Goal: Information Seeking & Learning: Check status

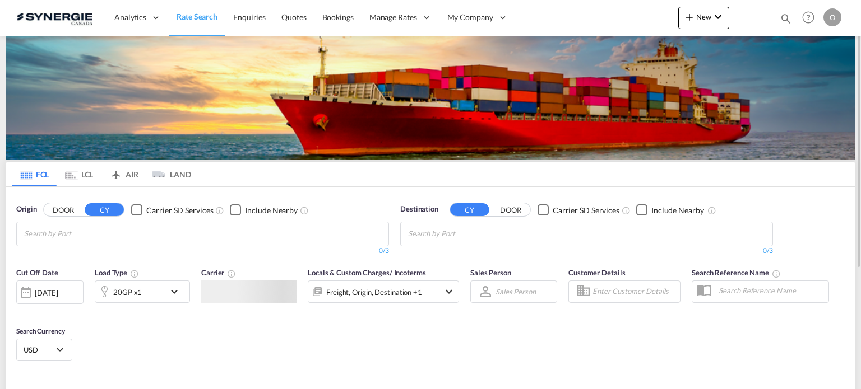
click at [789, 17] on md-icon "icon-magnify" at bounding box center [785, 18] width 12 height 12
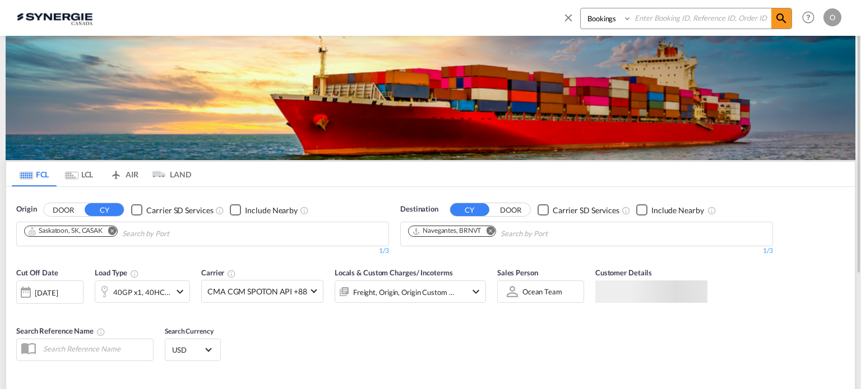
click at [603, 17] on select "Bookings Quotes Enquiries" at bounding box center [606, 18] width 53 height 20
select select "Quotes"
click at [580, 8] on select "Bookings Quotes Enquiries" at bounding box center [606, 18] width 53 height 20
paste input "SYC000014125"
type input "SYC000014125"
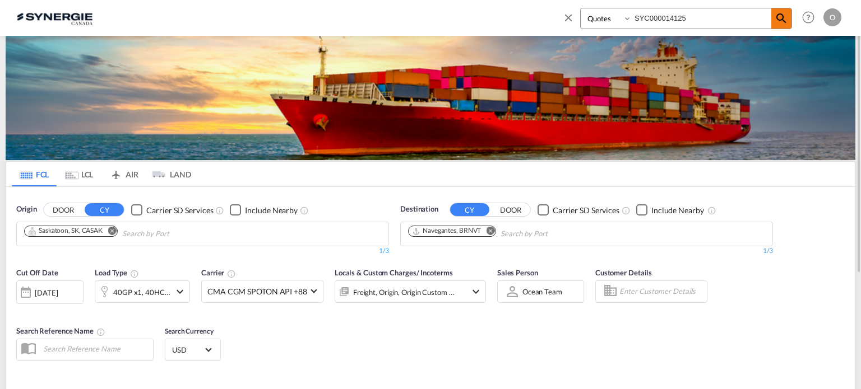
click at [782, 19] on md-icon "icon-magnify" at bounding box center [780, 18] width 13 height 13
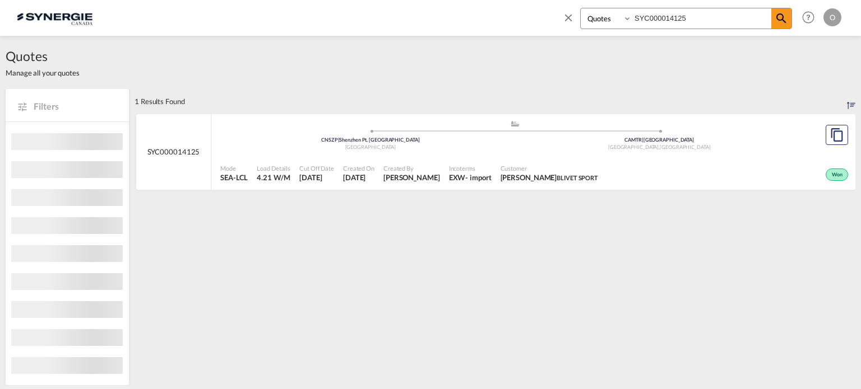
click at [466, 179] on div "EXW" at bounding box center [457, 178] width 17 height 10
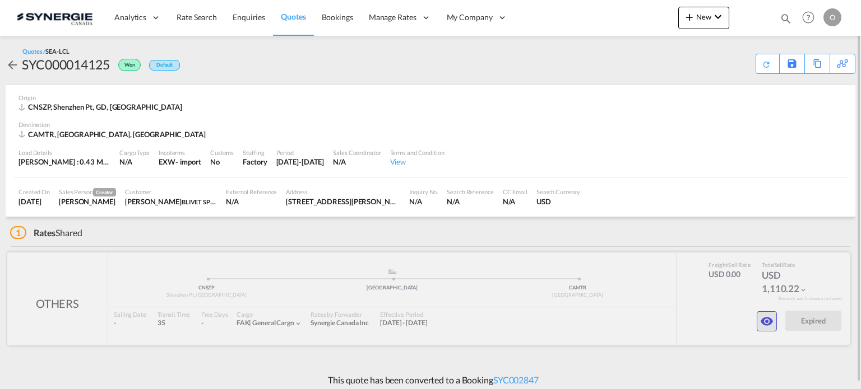
click at [764, 322] on md-icon "icon-eye" at bounding box center [766, 321] width 13 height 13
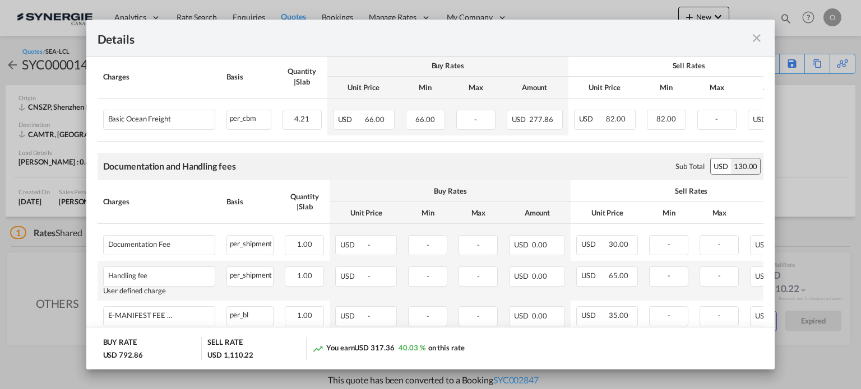
scroll to position [168, 0]
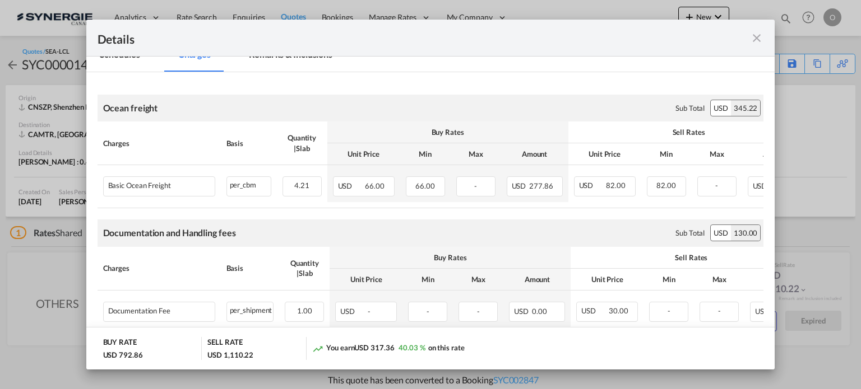
click at [272, 59] on md-tab-item "Remarks & Inclusions" at bounding box center [290, 56] width 110 height 31
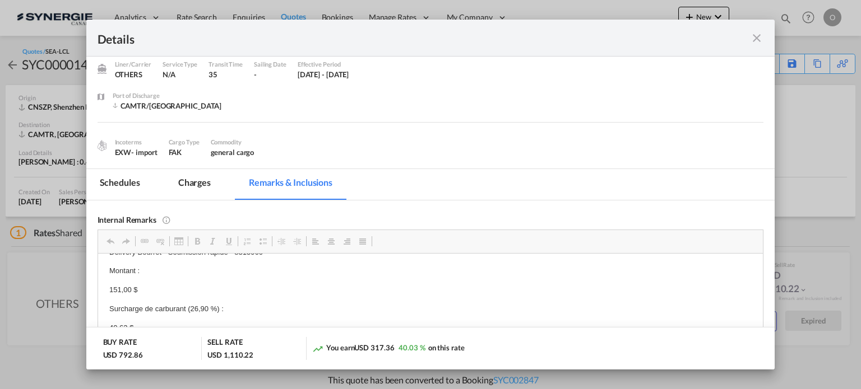
scroll to position [0, 0]
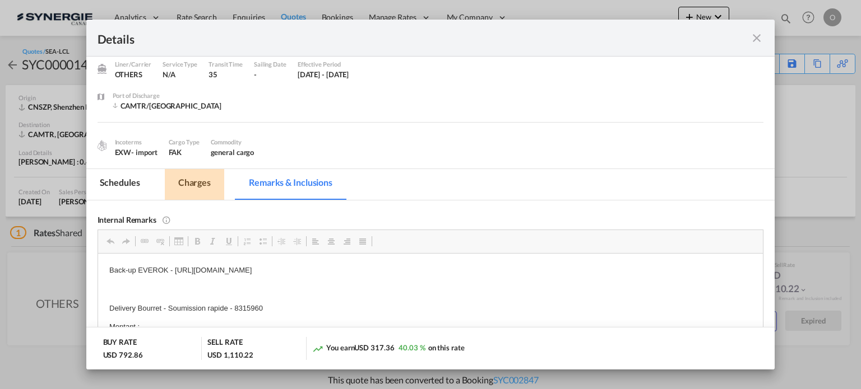
click at [210, 187] on md-tab-item "Charges" at bounding box center [194, 184] width 59 height 31
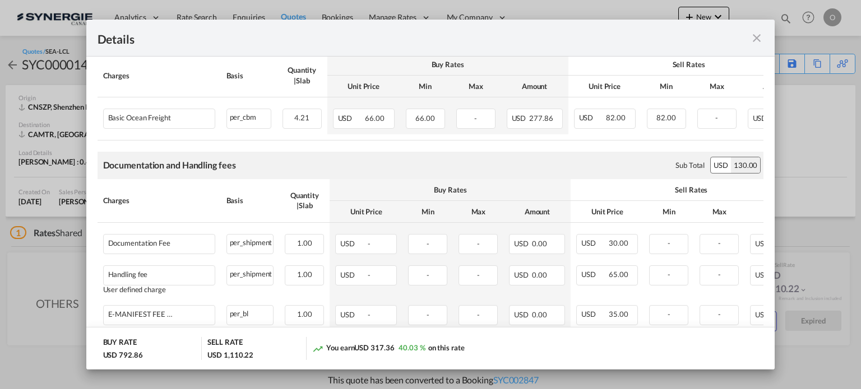
scroll to position [129, 0]
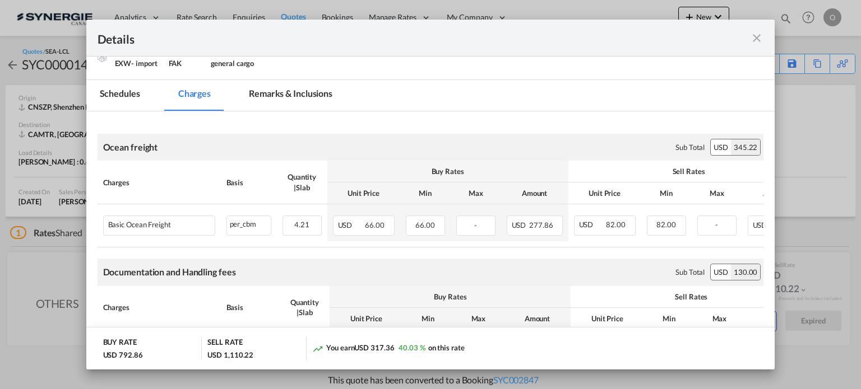
drag, startPoint x: 294, startPoint y: 91, endPoint x: 306, endPoint y: 142, distance: 51.9
click at [294, 91] on md-tab-item "Remarks & Inclusions" at bounding box center [290, 95] width 110 height 31
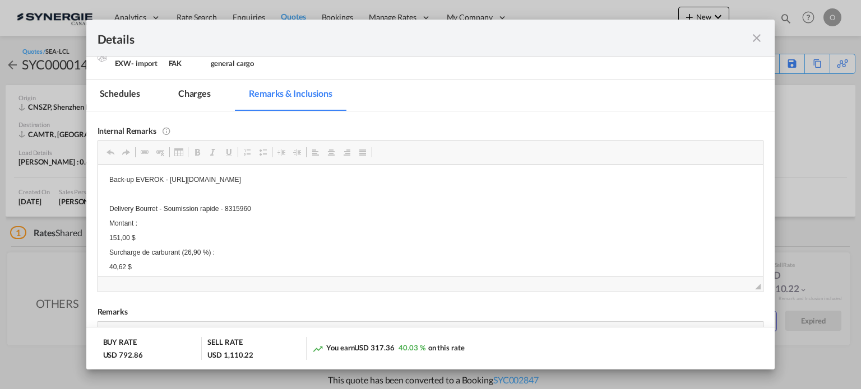
scroll to position [11, 0]
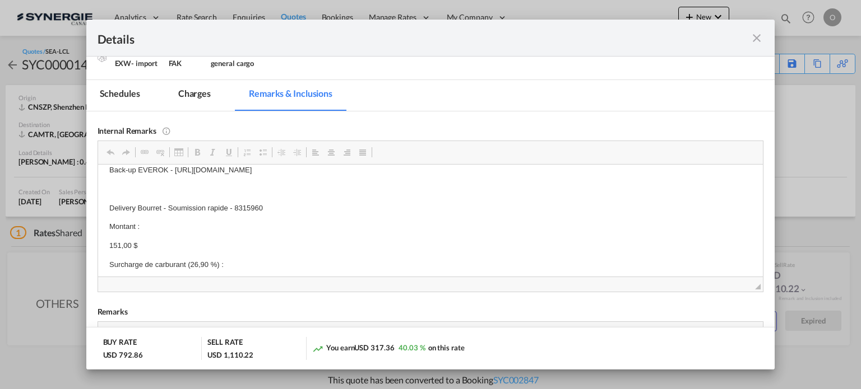
drag, startPoint x: 488, startPoint y: 175, endPoint x: 222, endPoint y: 165, distance: 266.3
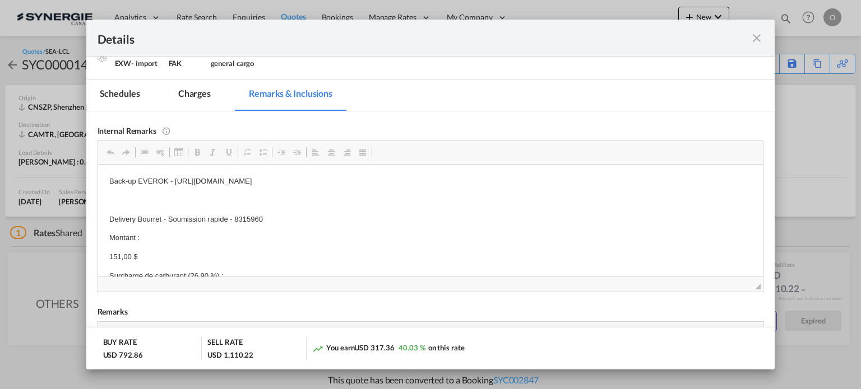
drag, startPoint x: 480, startPoint y: 169, endPoint x: 174, endPoint y: 169, distance: 306.5
copy p "[URL][DOMAIN_NAME]"
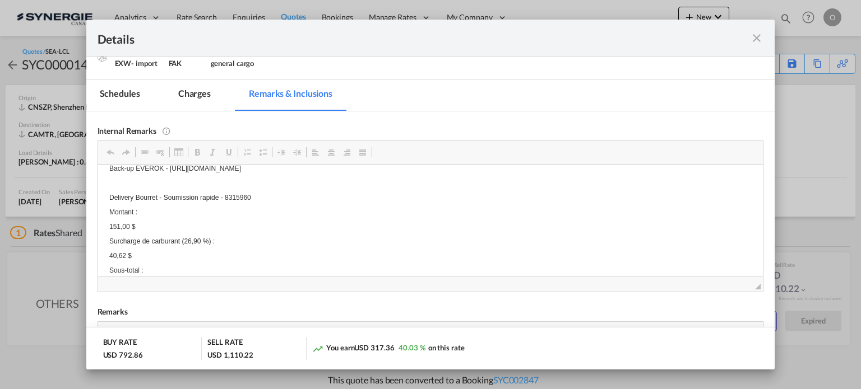
scroll to position [11, 0]
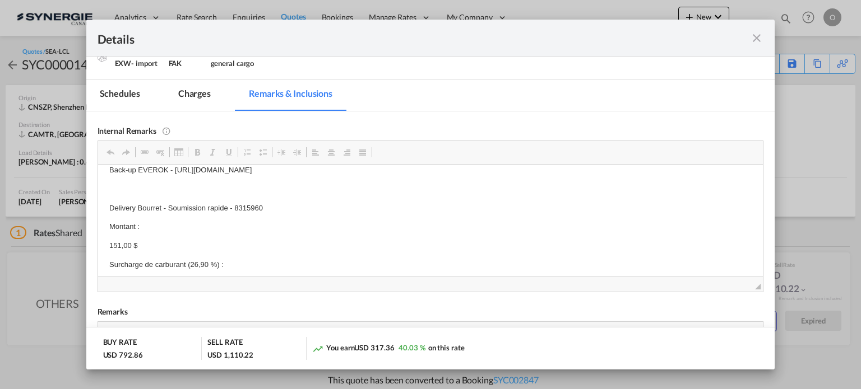
click at [199, 85] on md-tab-item "Charges" at bounding box center [194, 95] width 59 height 31
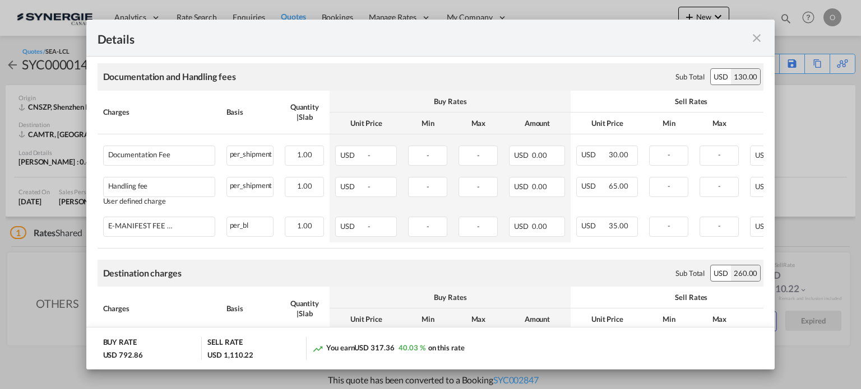
scroll to position [241, 0]
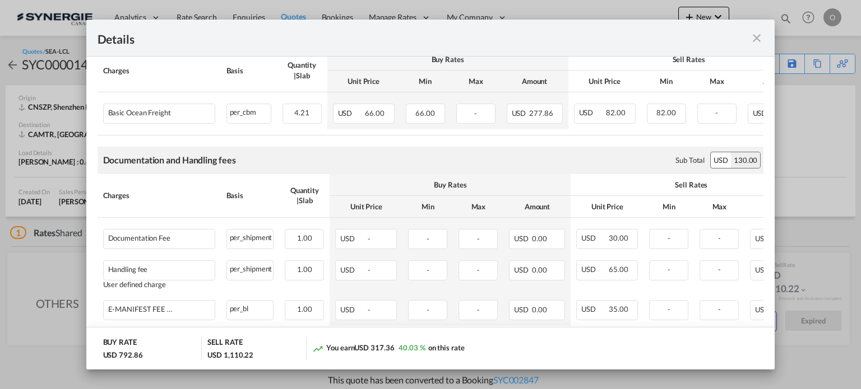
click at [757, 41] on md-icon "icon-close fg-AAA8AD m-0 cursor" at bounding box center [756, 37] width 13 height 13
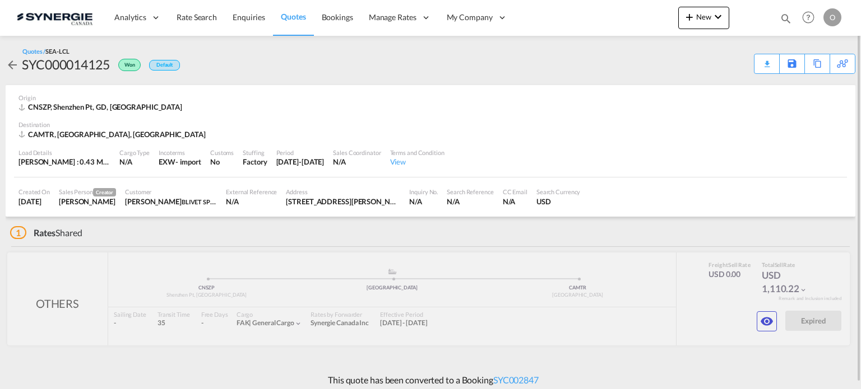
click at [787, 17] on md-icon "icon-magnify" at bounding box center [785, 18] width 12 height 12
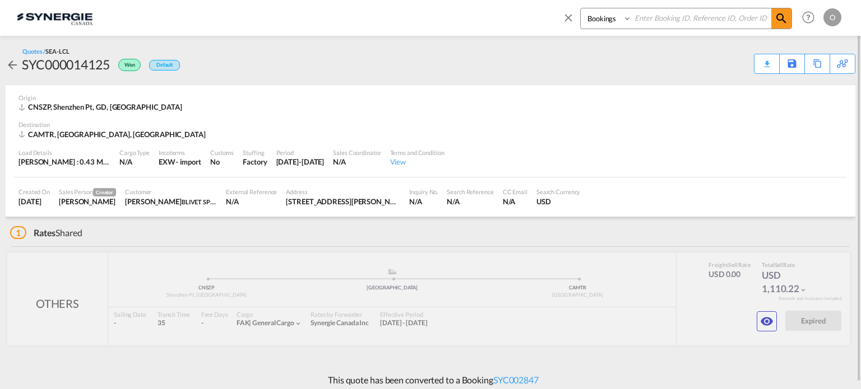
click at [604, 22] on select "Bookings Quotes Enquiries" at bounding box center [606, 18] width 53 height 20
select select "Quotes"
click at [580, 8] on select "Bookings Quotes Enquiries" at bounding box center [606, 18] width 53 height 20
click at [657, 27] on input at bounding box center [701, 18] width 140 height 20
paste input "SYC000013798"
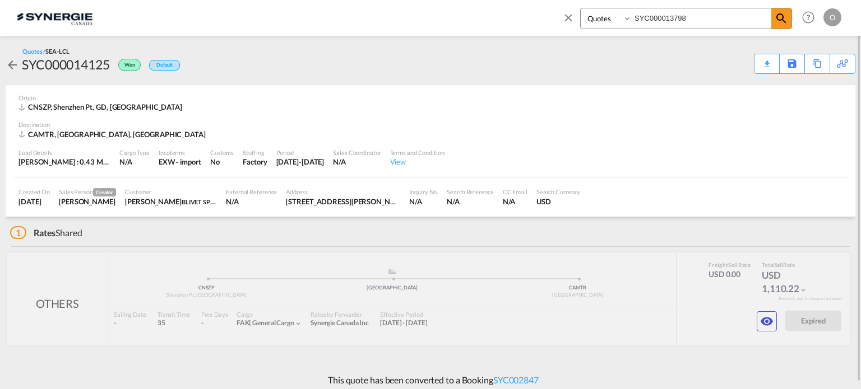
type input "SYC000013798"
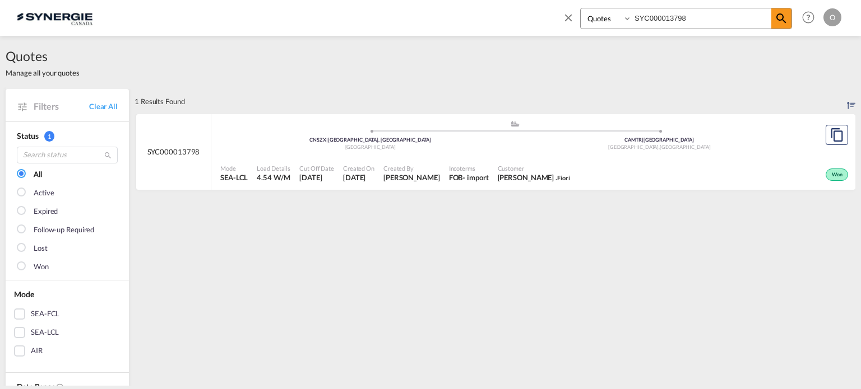
click at [651, 153] on div ".a{fill:#aaa8ad;} .a{fill:#aaa8ad;} CNSZX | [GEOGRAPHIC_DATA], GD China CAMTR |…" at bounding box center [514, 137] width 589 height 34
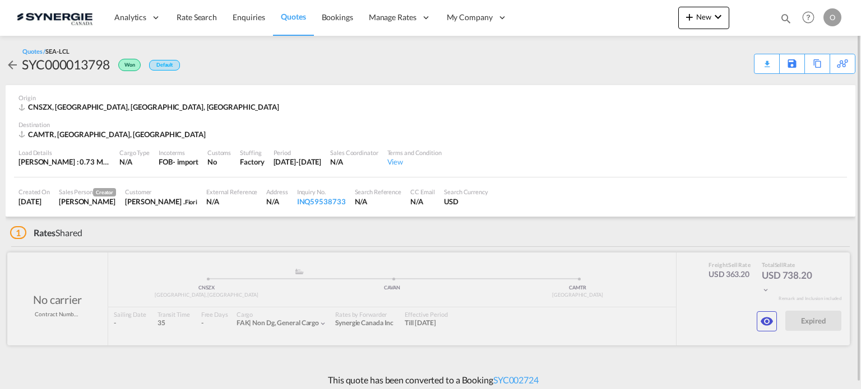
click at [777, 326] on div at bounding box center [428, 299] width 842 height 93
click at [768, 323] on md-icon "icon-eye" at bounding box center [766, 321] width 13 height 13
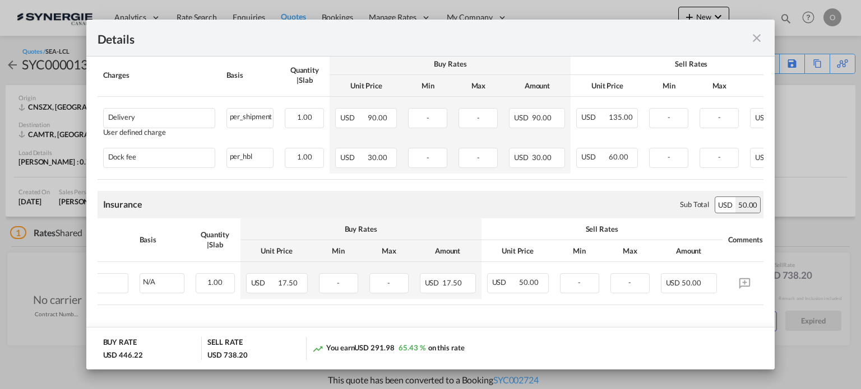
scroll to position [0, 99]
